Goal: Check status: Check status

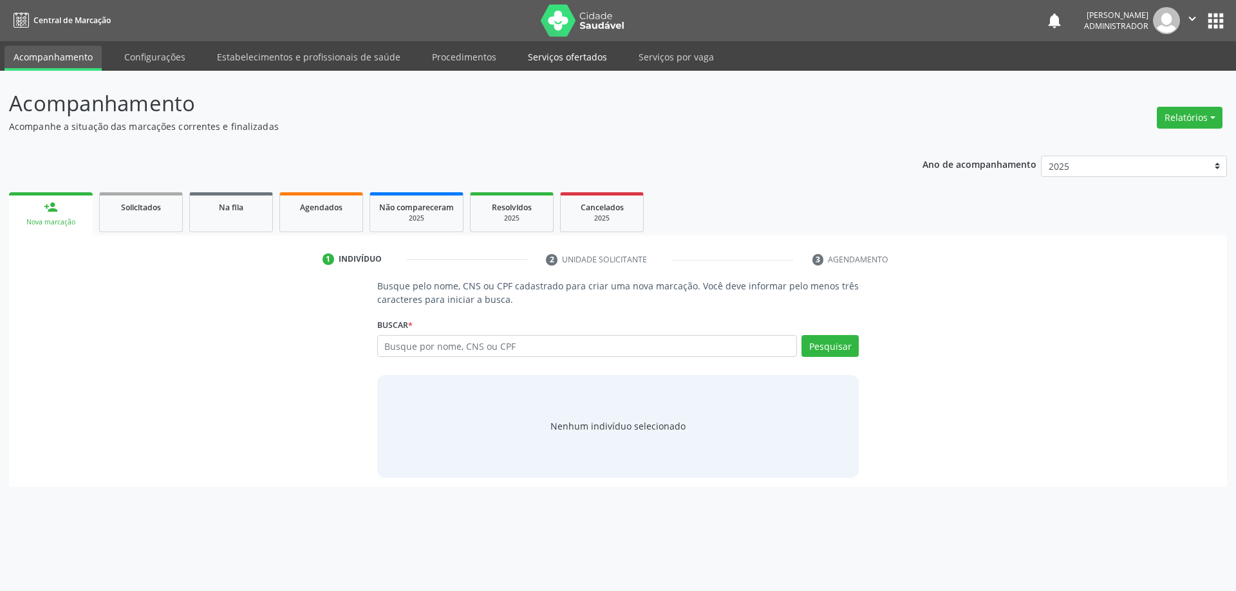
click at [542, 58] on link "Serviços ofertados" at bounding box center [567, 57] width 97 height 23
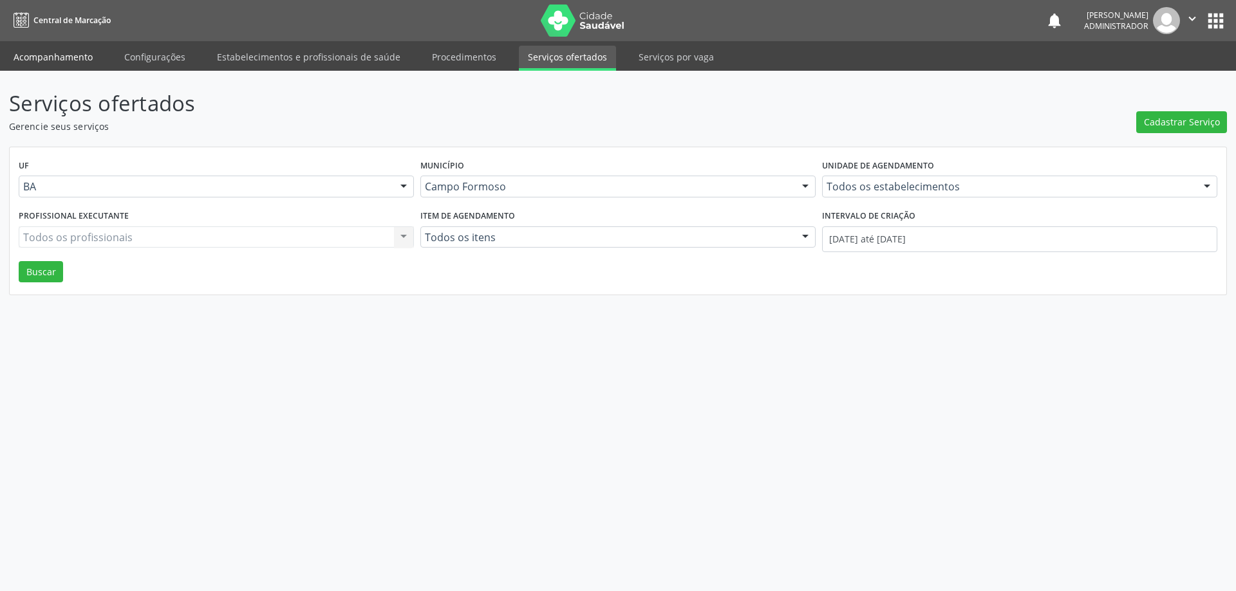
click at [51, 48] on link "Acompanhamento" at bounding box center [53, 57] width 97 height 23
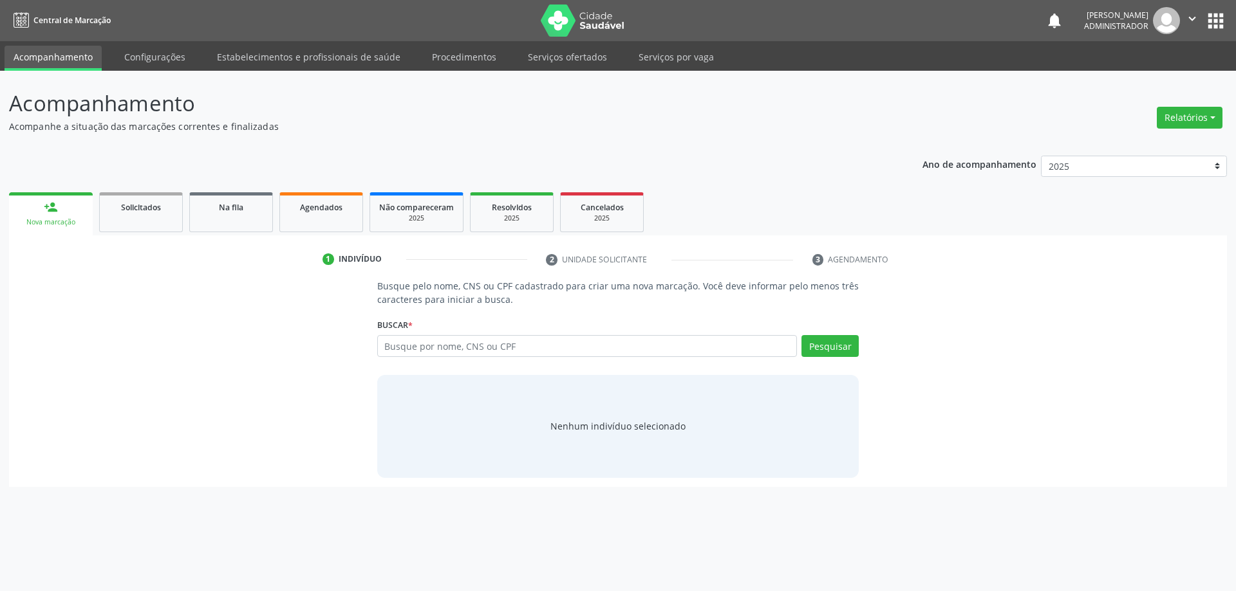
click at [311, 191] on ul "person_add Nova marcação Solicitados Na fila Agendados Não compareceram 2025 Re…" at bounding box center [617, 212] width 1217 height 46
click at [318, 207] on span "Agendados" at bounding box center [321, 207] width 42 height 11
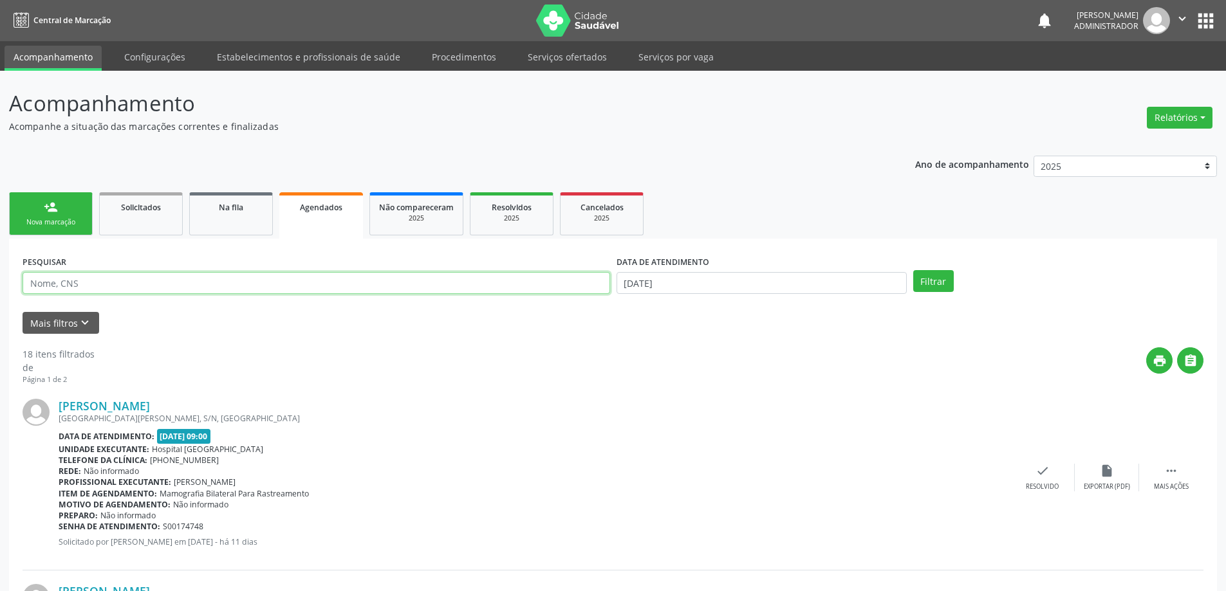
click at [250, 281] on input "text" at bounding box center [317, 283] width 588 height 22
type input "[PERSON_NAME]"
click at [659, 285] on input "[DATE]" at bounding box center [761, 283] width 290 height 22
click at [931, 279] on button "Filtrar" at bounding box center [933, 281] width 41 height 22
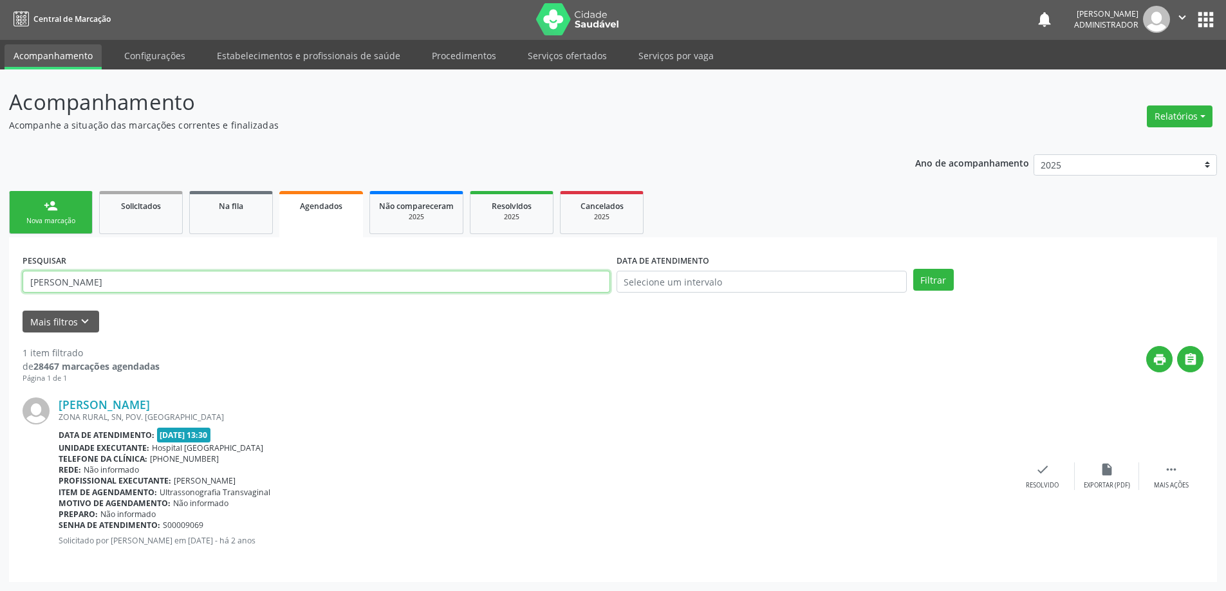
drag, startPoint x: 127, startPoint y: 285, endPoint x: 32, endPoint y: 281, distance: 94.7
click at [30, 281] on input "[PERSON_NAME]" at bounding box center [317, 282] width 588 height 22
click at [226, 205] on span "Na fila" at bounding box center [231, 206] width 24 height 11
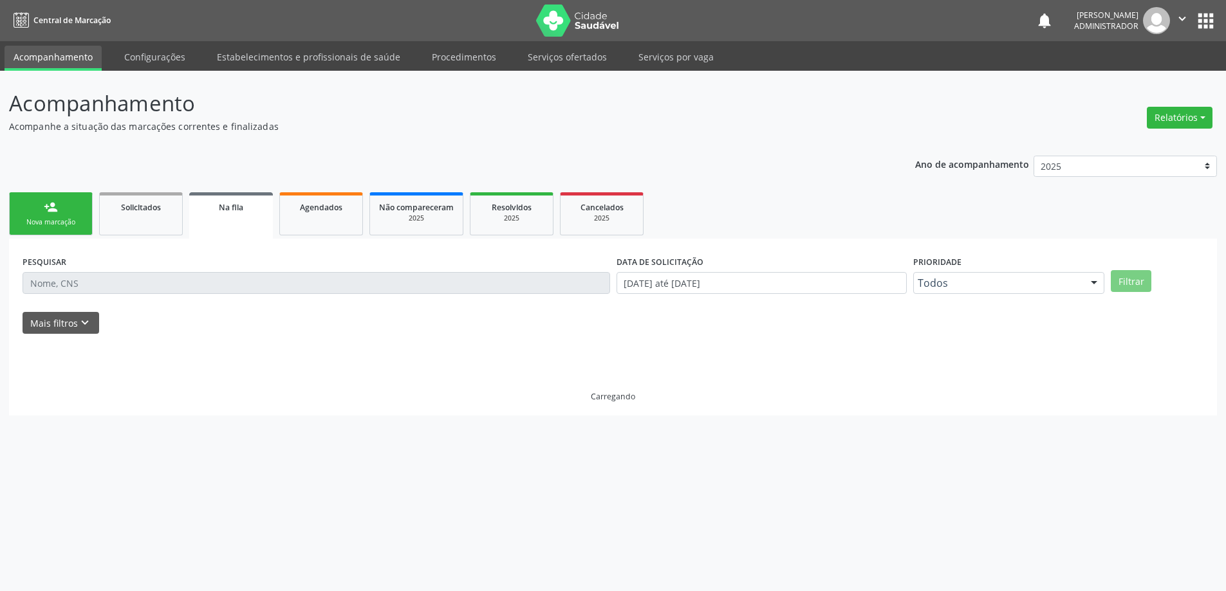
scroll to position [0, 0]
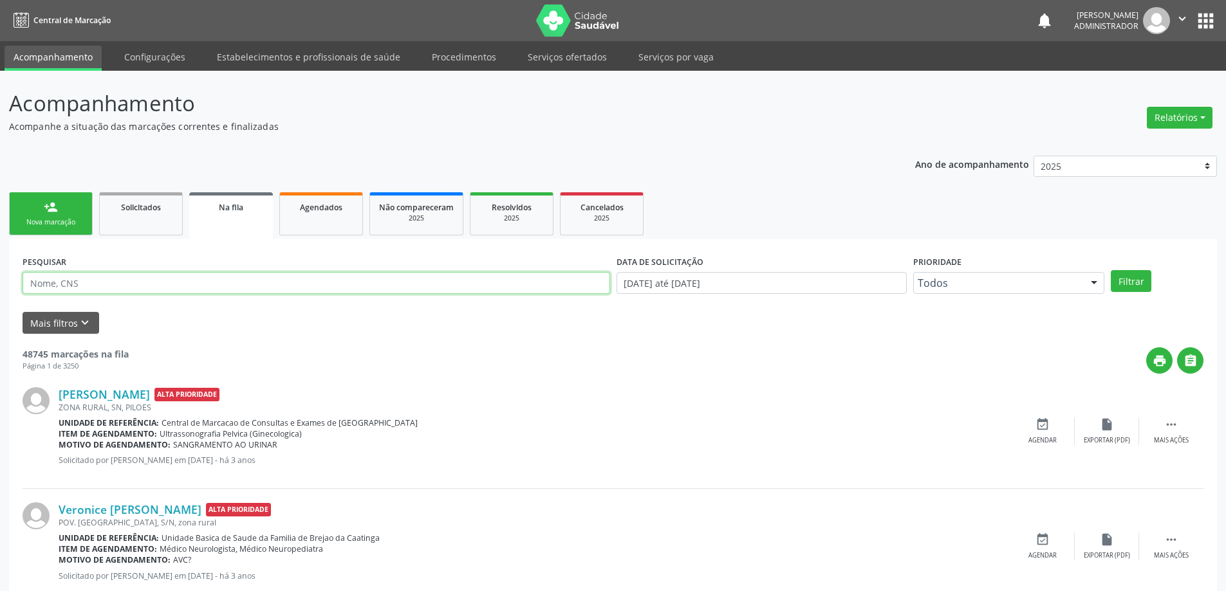
click at [117, 275] on input "text" at bounding box center [317, 283] width 588 height 22
paste input "[PERSON_NAME]"
type input "[PERSON_NAME]"
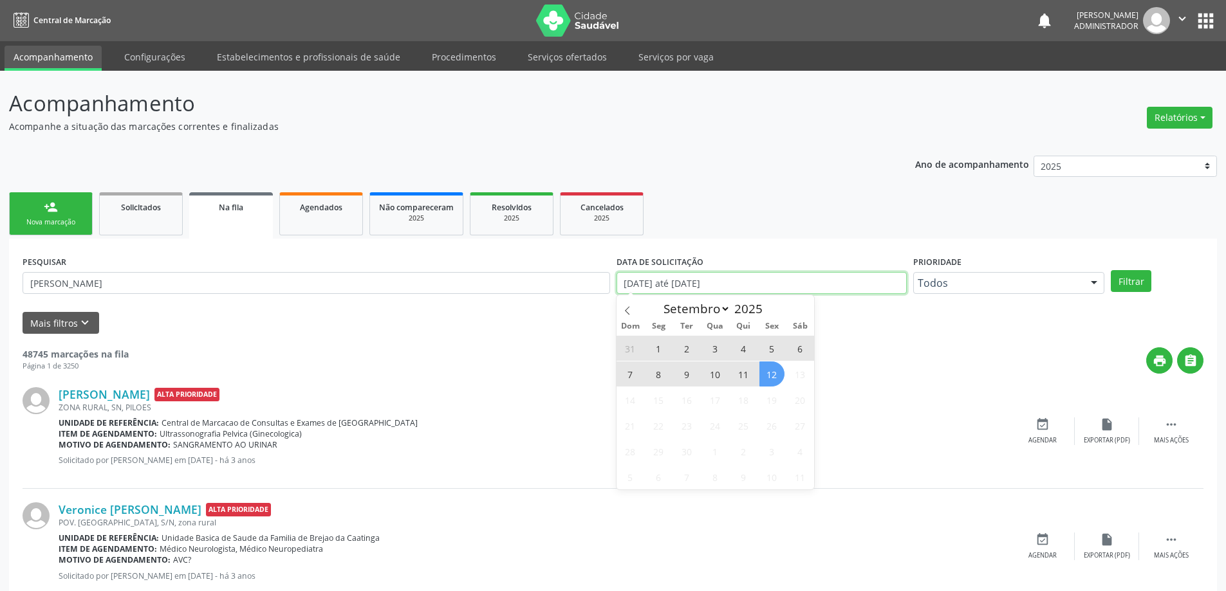
click at [699, 282] on input "[DATE] até [DATE]" at bounding box center [761, 283] width 290 height 22
type input "2023"
select select "0"
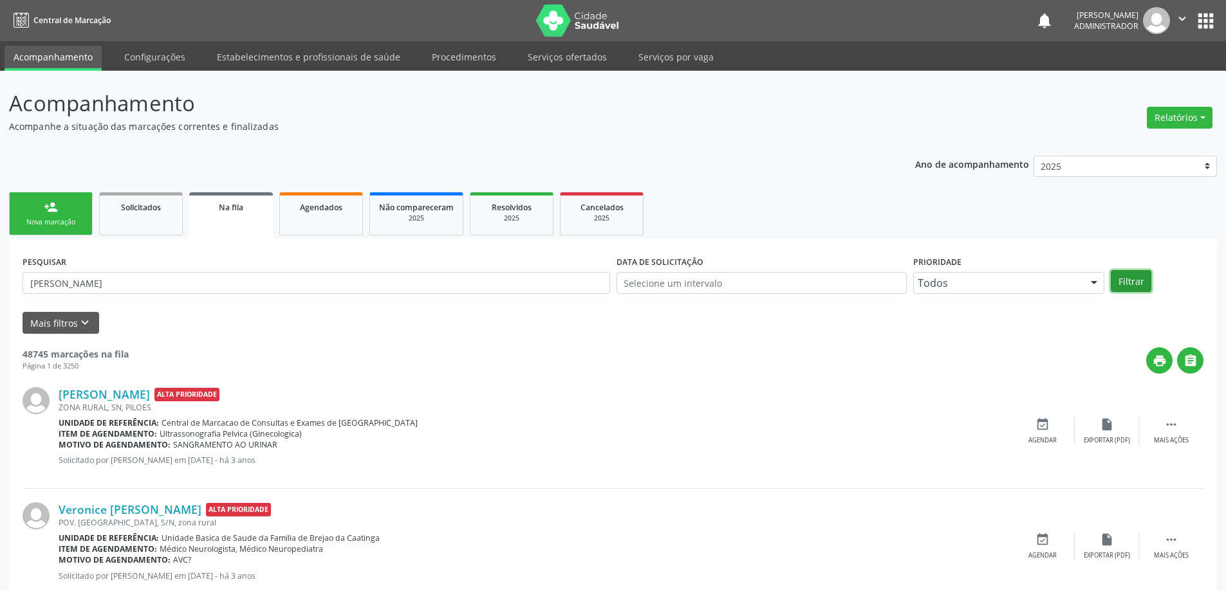
click at [1121, 273] on button "Filtrar" at bounding box center [1131, 281] width 41 height 22
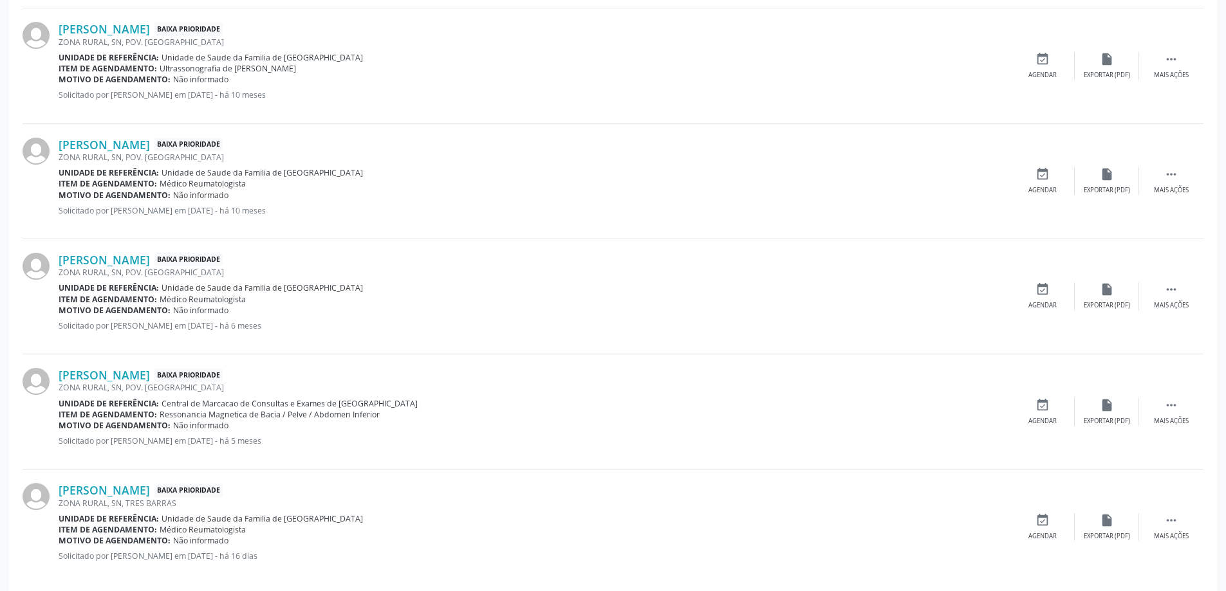
scroll to position [623, 0]
